Goal: Information Seeking & Learning: Learn about a topic

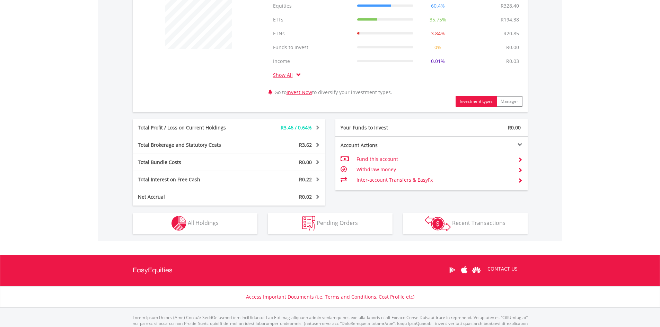
scroll to position [314, 0]
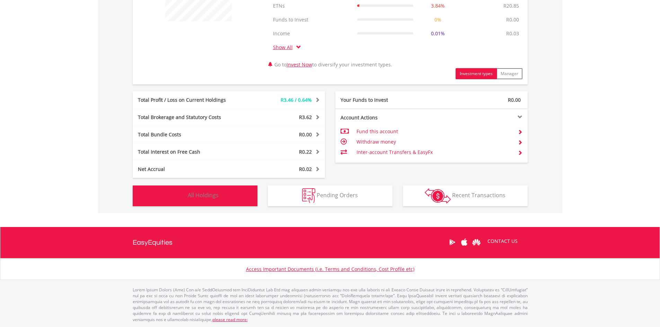
click at [221, 195] on button "Holdings All Holdings" at bounding box center [195, 196] width 125 height 21
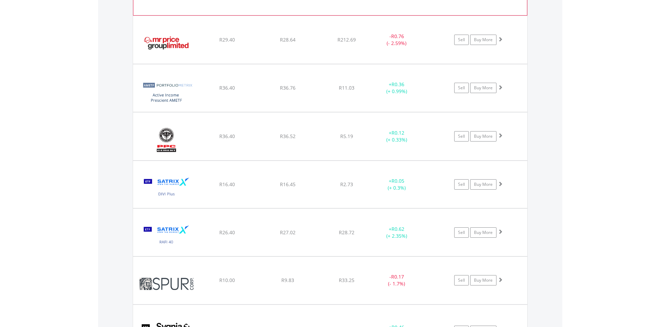
scroll to position [957, 0]
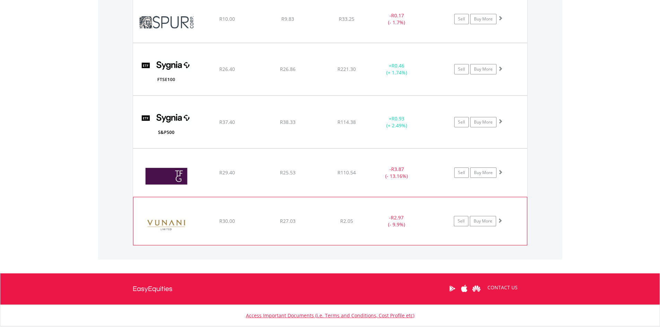
scroll to position [1449, 0]
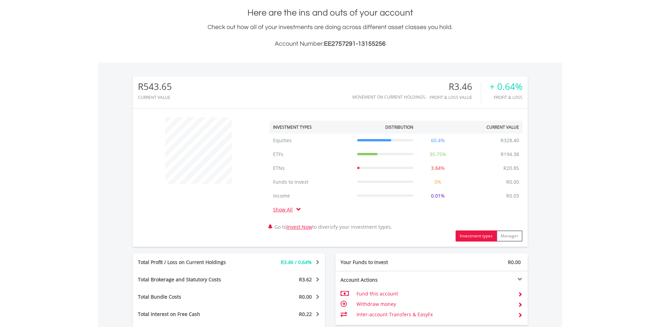
scroll to position [0, 0]
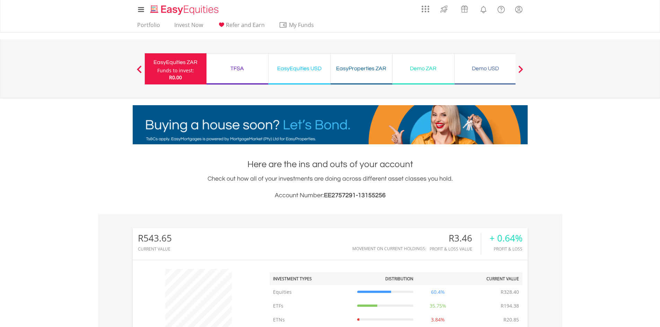
click at [300, 67] on div "EasyEquities USD" at bounding box center [299, 69] width 53 height 10
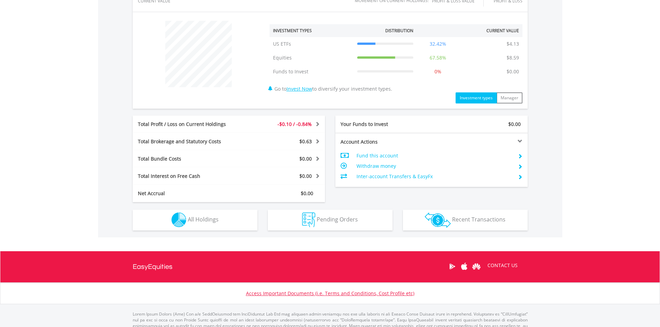
scroll to position [268, 0]
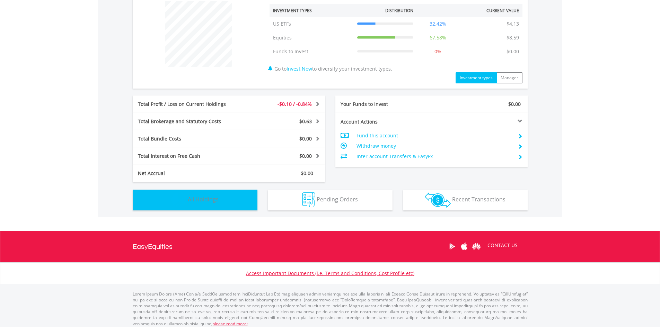
click at [216, 196] on span "All Holdings" at bounding box center [203, 200] width 31 height 8
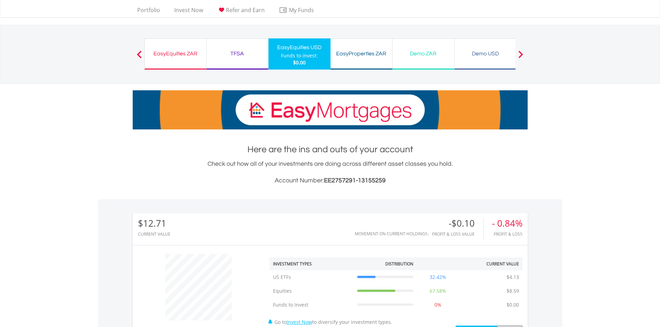
scroll to position [0, 0]
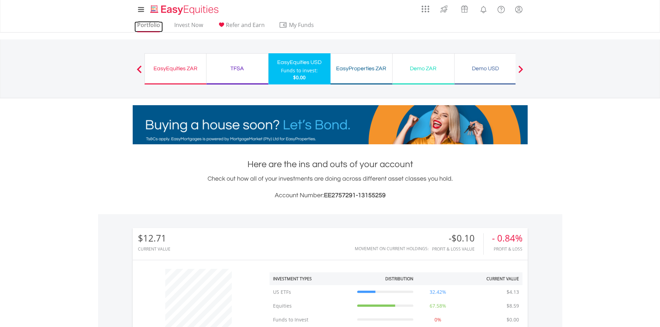
click at [146, 25] on link "Portfolio" at bounding box center [148, 26] width 28 height 11
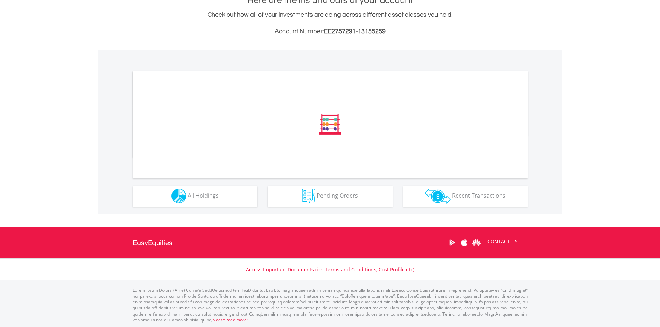
scroll to position [165, 0]
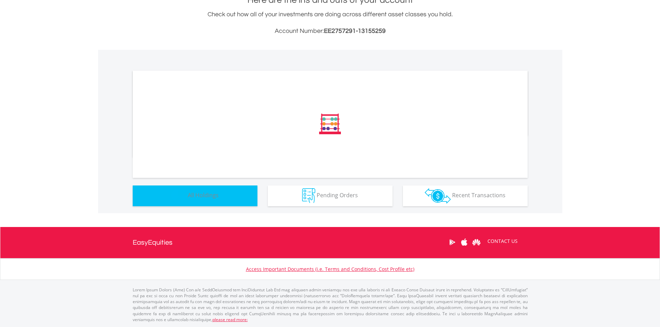
click at [211, 189] on button "Holdings All Holdings" at bounding box center [195, 196] width 125 height 21
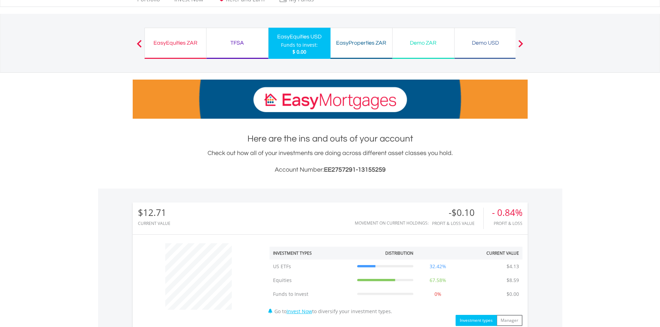
scroll to position [0, 0]
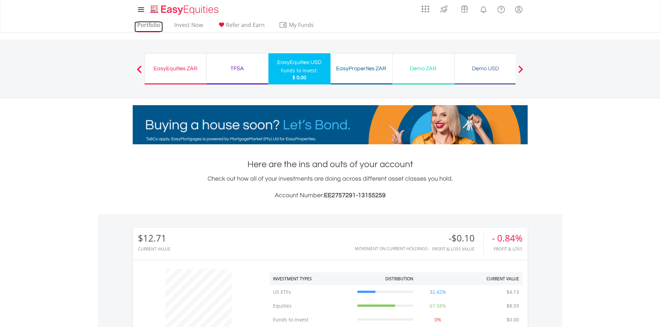
click at [150, 28] on link "Portfolio" at bounding box center [148, 26] width 28 height 11
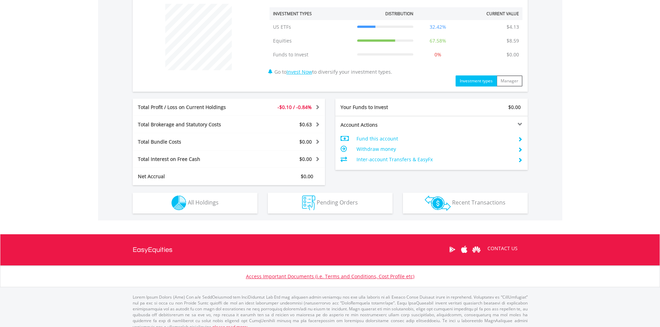
scroll to position [273, 0]
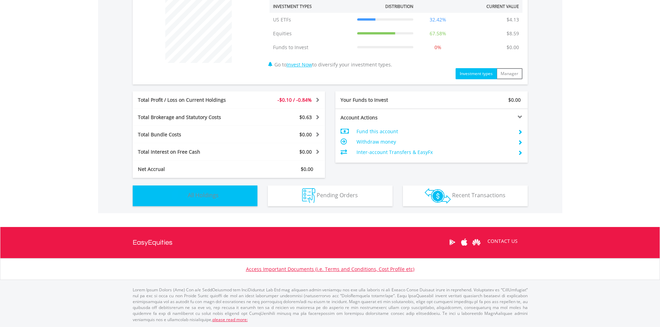
click at [196, 197] on span "All Holdings" at bounding box center [203, 196] width 31 height 8
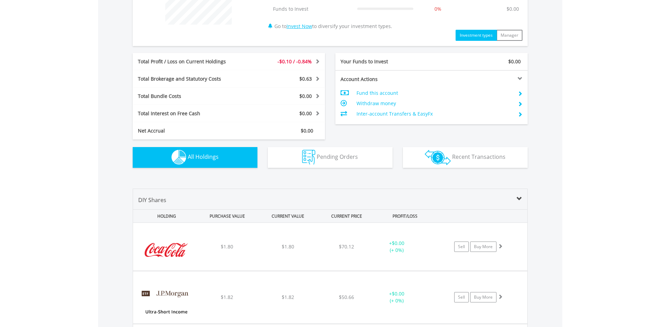
scroll to position [310, 0]
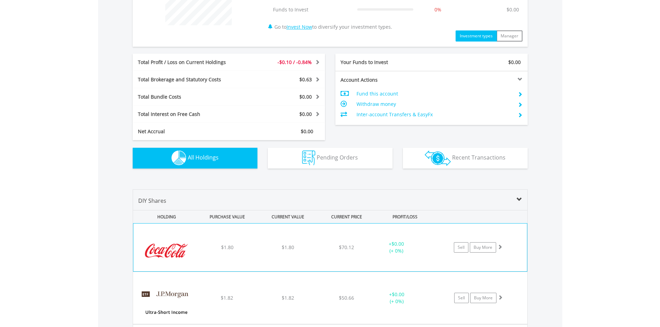
click at [257, 257] on div "﻿ Coca-Cola Co/The $1.80 $1.80 $70.12 + $0.00 (+ 0%) Sell Buy More" at bounding box center [330, 248] width 394 height 48
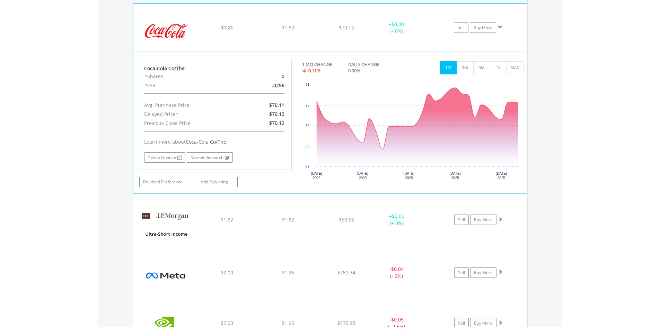
scroll to position [484, 0]
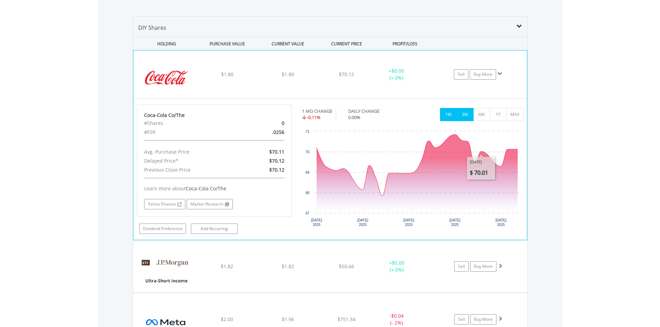
click at [471, 117] on button "3M" at bounding box center [465, 114] width 17 height 13
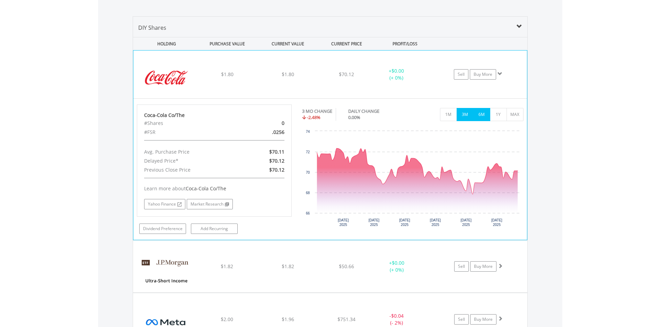
click at [481, 117] on button "6M" at bounding box center [481, 114] width 17 height 13
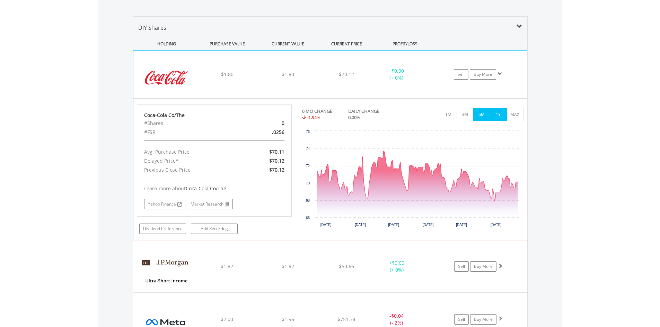
click at [500, 116] on button "1Y" at bounding box center [498, 114] width 17 height 13
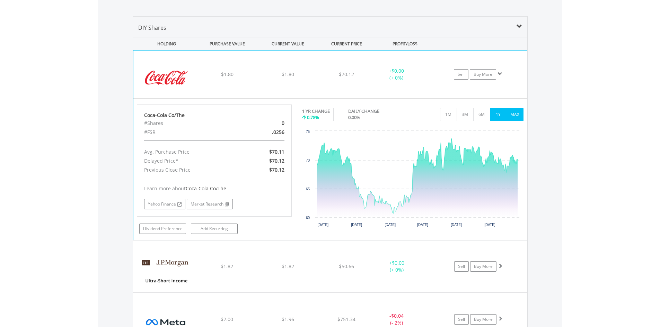
click at [513, 114] on button "MAX" at bounding box center [514, 114] width 17 height 13
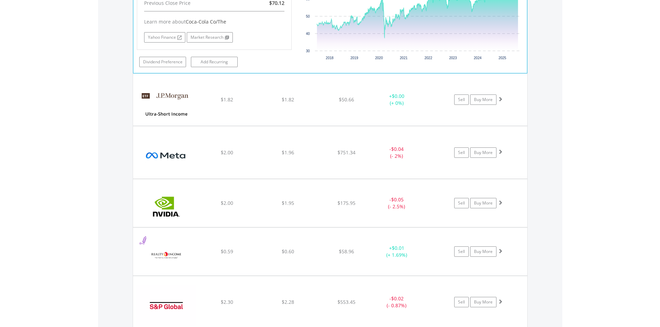
scroll to position [553, 0]
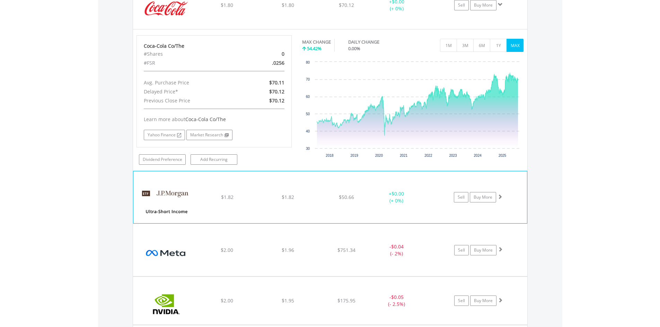
click at [359, 29] on div "﻿ JPMorgan Ultra-Short Income ETF $1.82 $1.82 $50.66 + $0.00 (+ 0%) Sell Buy Mo…" at bounding box center [330, 5] width 394 height 48
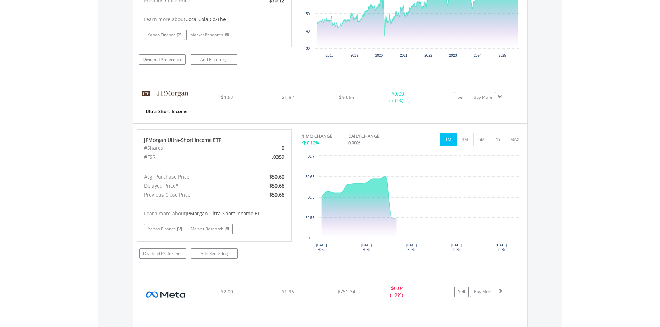
scroll to position [691, 0]
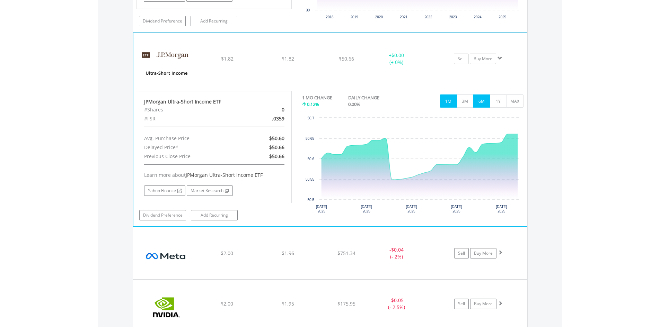
click at [480, 106] on button "6M" at bounding box center [481, 101] width 17 height 13
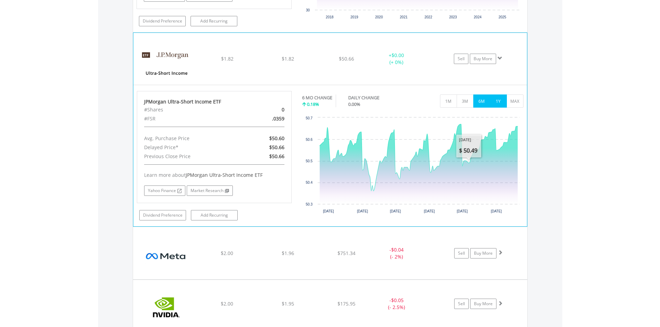
click at [495, 101] on button "1Y" at bounding box center [498, 101] width 17 height 13
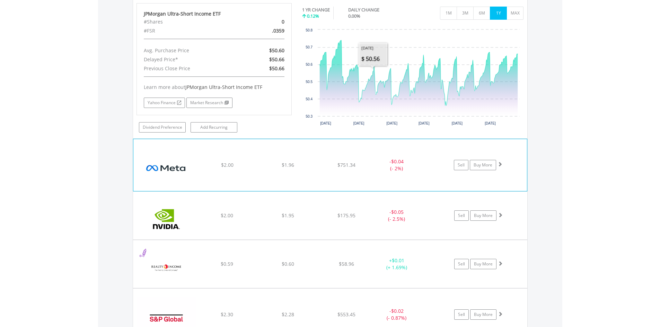
scroll to position [796, 0]
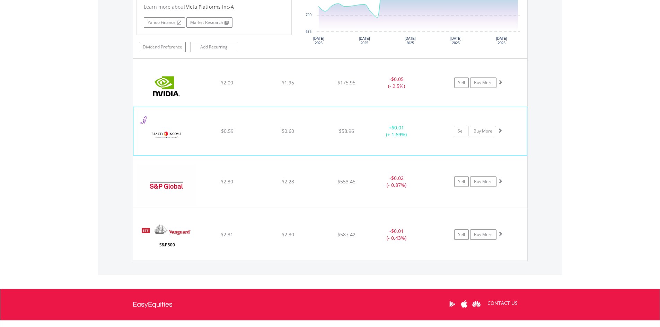
scroll to position [1073, 0]
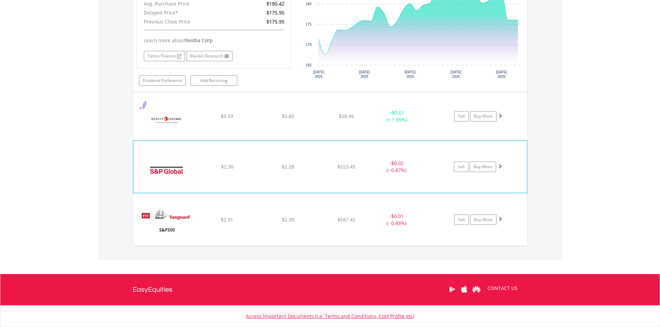
scroll to position [1224, 0]
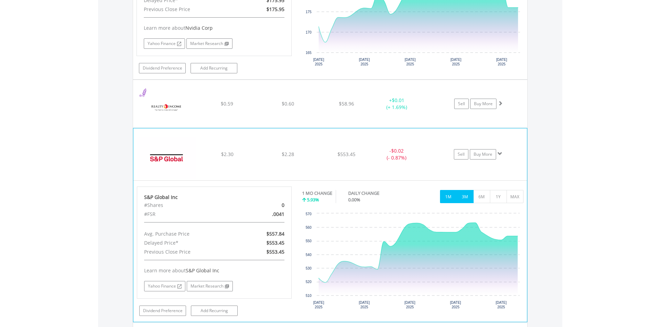
click at [462, 200] on button "3M" at bounding box center [465, 196] width 17 height 13
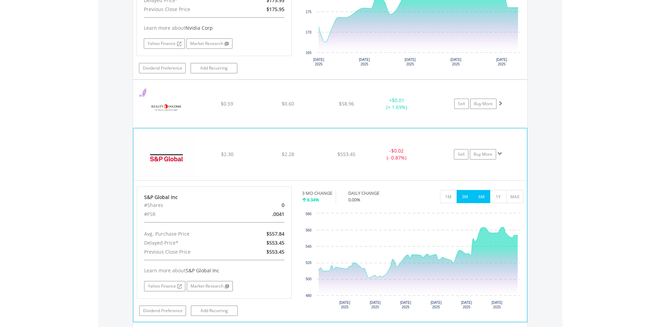
click at [476, 199] on button "6M" at bounding box center [481, 196] width 17 height 13
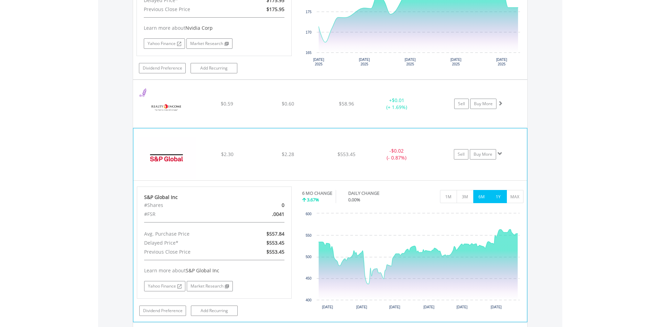
click at [499, 197] on button "1Y" at bounding box center [498, 196] width 17 height 13
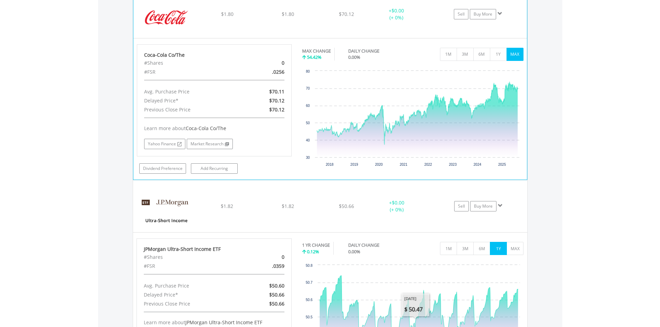
scroll to position [427, 0]
